Goal: Find contact information: Find contact information

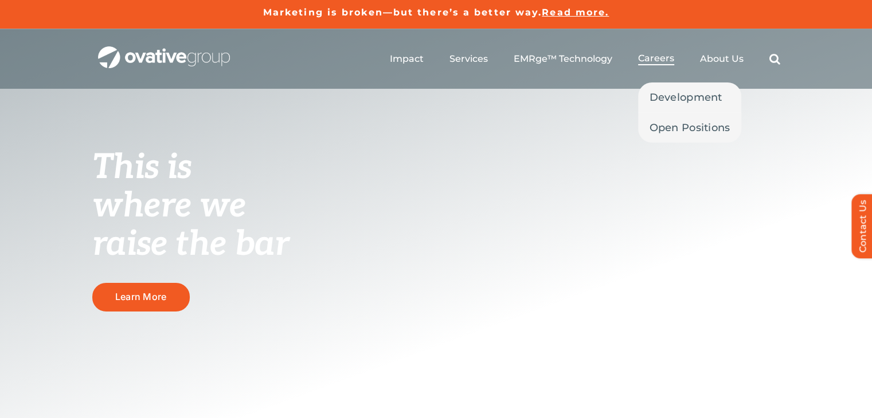
click at [652, 61] on span "Careers" at bounding box center [656, 58] width 36 height 11
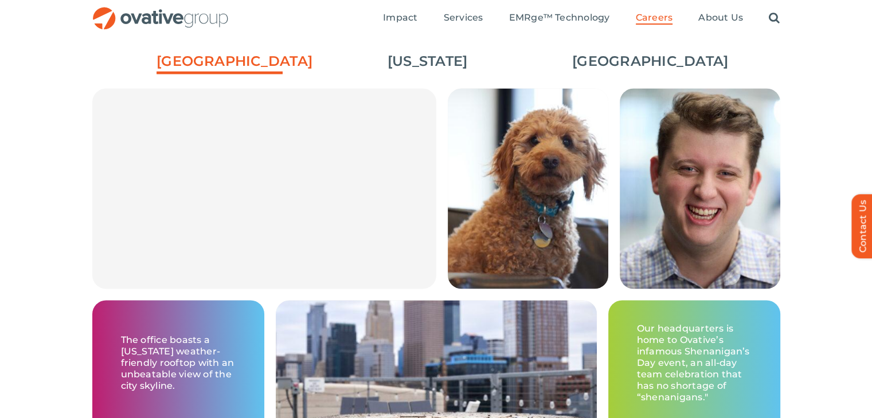
scroll to position [1756, 0]
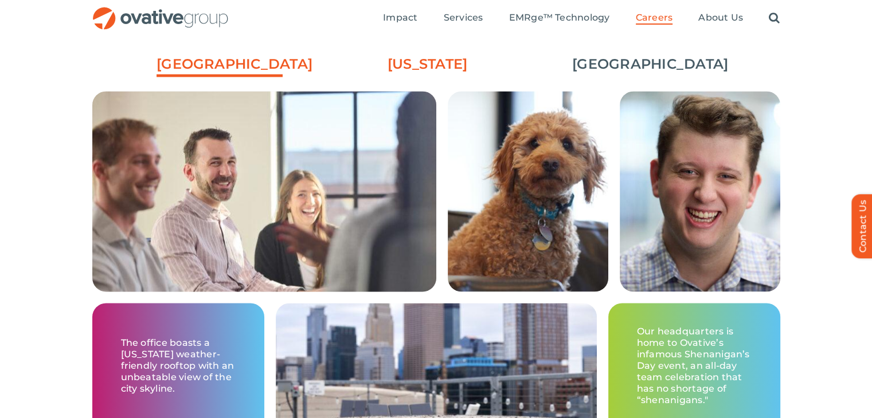
click at [424, 68] on link "[US_STATE]" at bounding box center [428, 63] width 126 height 19
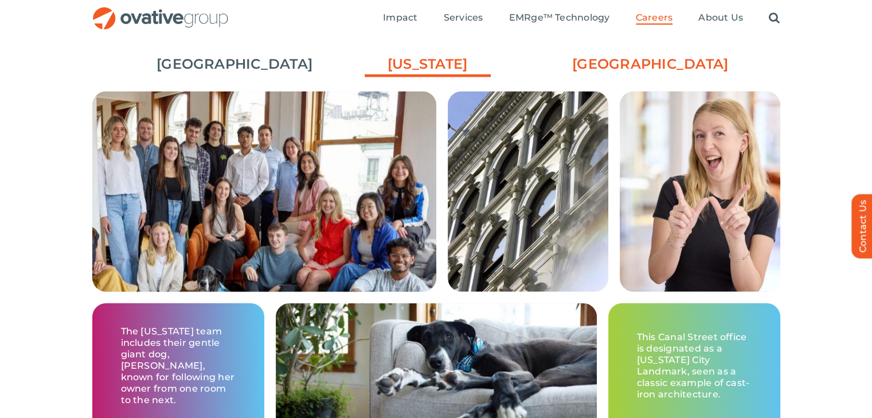
click at [627, 73] on link "[GEOGRAPHIC_DATA]" at bounding box center [635, 63] width 126 height 19
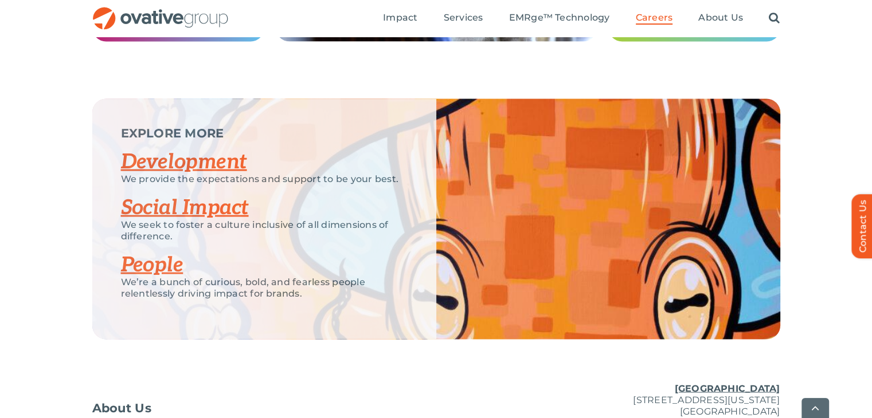
scroll to position [2311, 0]
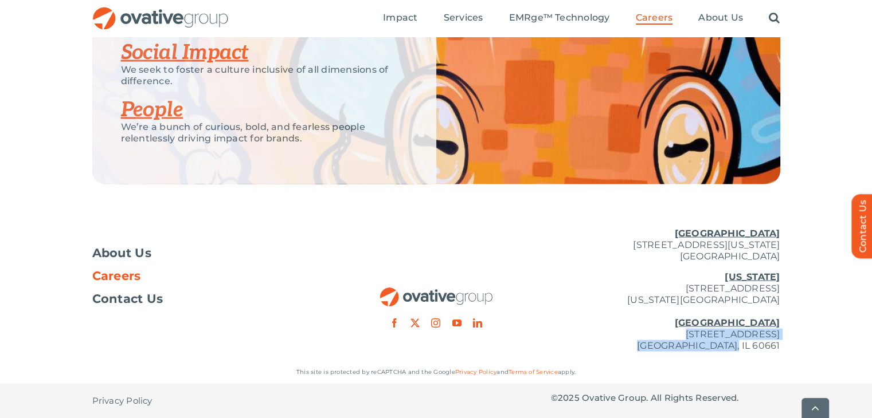
drag, startPoint x: 598, startPoint y: 335, endPoint x: 791, endPoint y: 357, distance: 193.8
click at [791, 357] on div "About Us Careers Contact Us Minneapolis 729 Washington Avenue N, Suite 1000 Min…" at bounding box center [436, 290] width 872 height 142
copy p "224 North Desplaines Street, Suite 200 Chicago, IL 60661"
